Goal: Find specific page/section: Find specific page/section

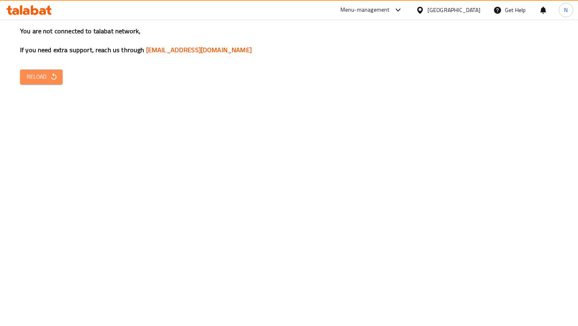
click at [45, 82] on button "Reload" at bounding box center [41, 76] width 43 height 15
click at [374, 13] on div "Menu-management" at bounding box center [365, 10] width 49 height 10
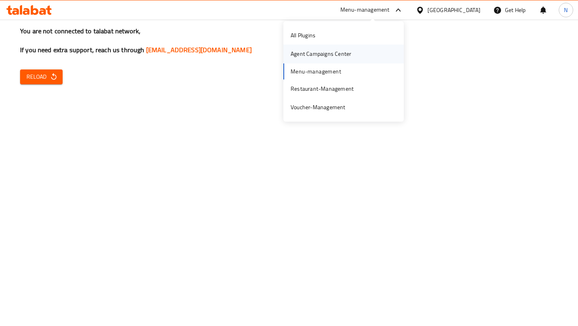
click at [354, 55] on div "Agent Campaigns Center" at bounding box center [321, 54] width 74 height 18
